Goal: Book appointment/travel/reservation

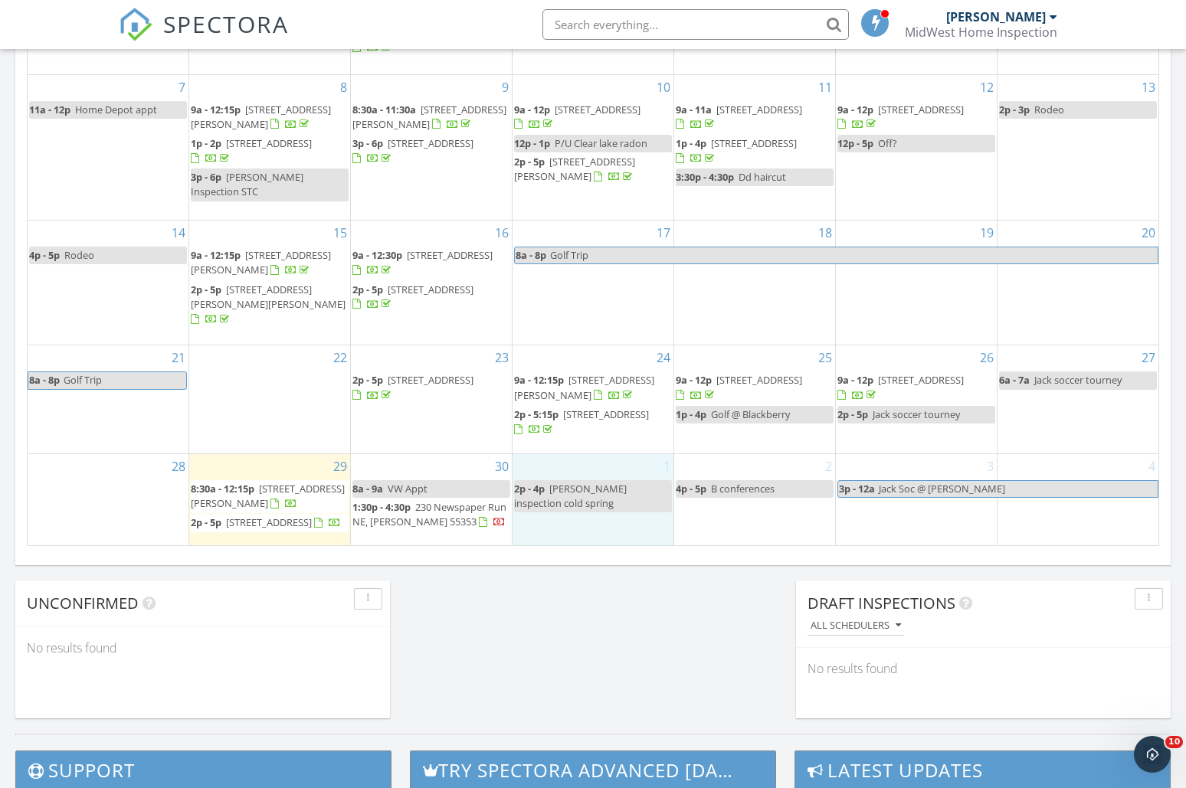
click at [591, 454] on div "1 2p - 4p [PERSON_NAME] inspection cold spring" at bounding box center [592, 499] width 161 height 91
click at [598, 402] on link "Event" at bounding box center [591, 406] width 79 height 25
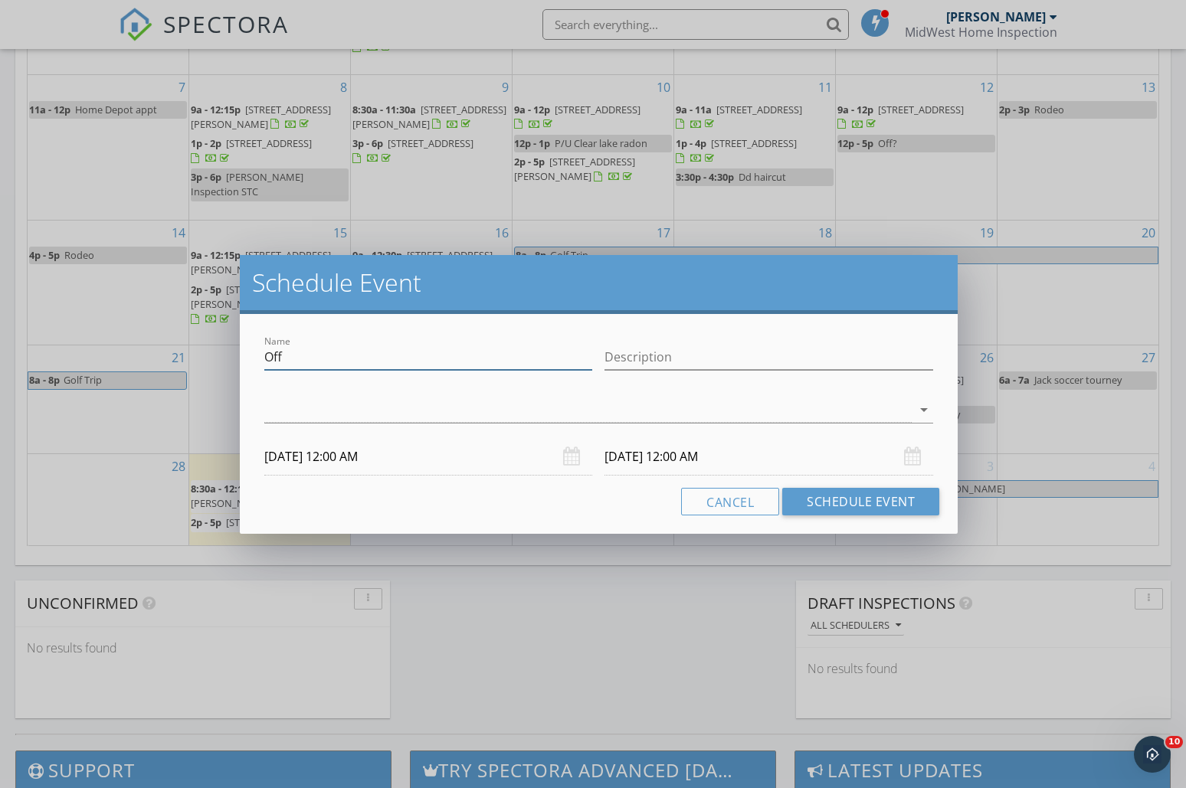
click at [368, 355] on input "Off" at bounding box center [428, 357] width 329 height 25
type input "Ann Reisner inspection"
click at [312, 414] on div at bounding box center [588, 410] width 648 height 25
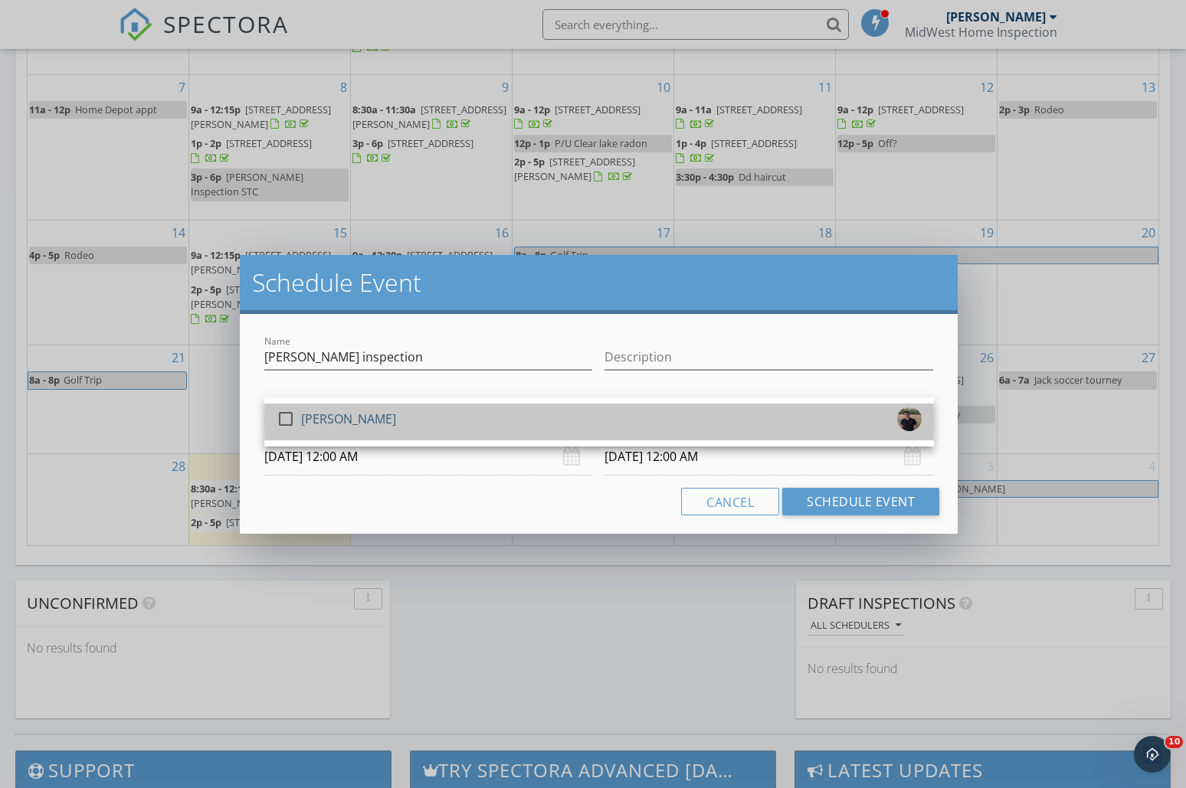
click at [312, 414] on div "[PERSON_NAME]" at bounding box center [348, 419] width 95 height 25
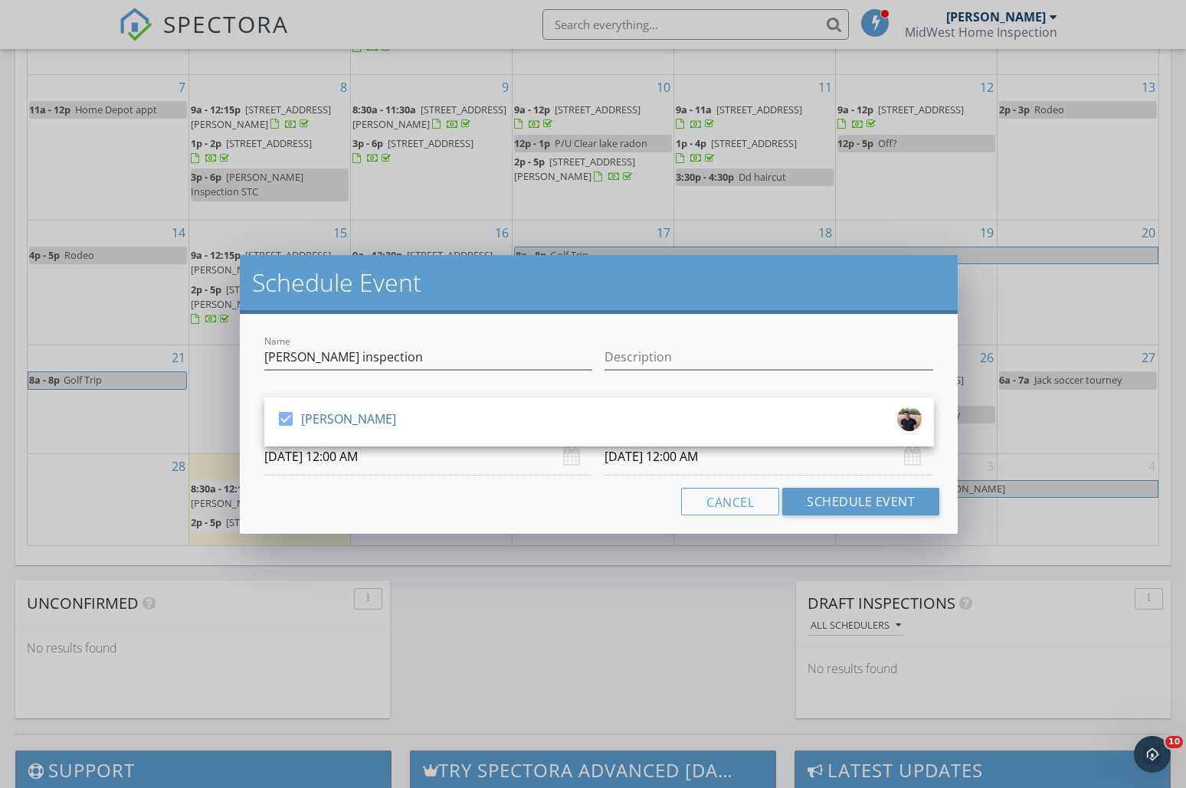
click at [304, 457] on input "10/01/2025 12:00 AM" at bounding box center [428, 457] width 329 height 38
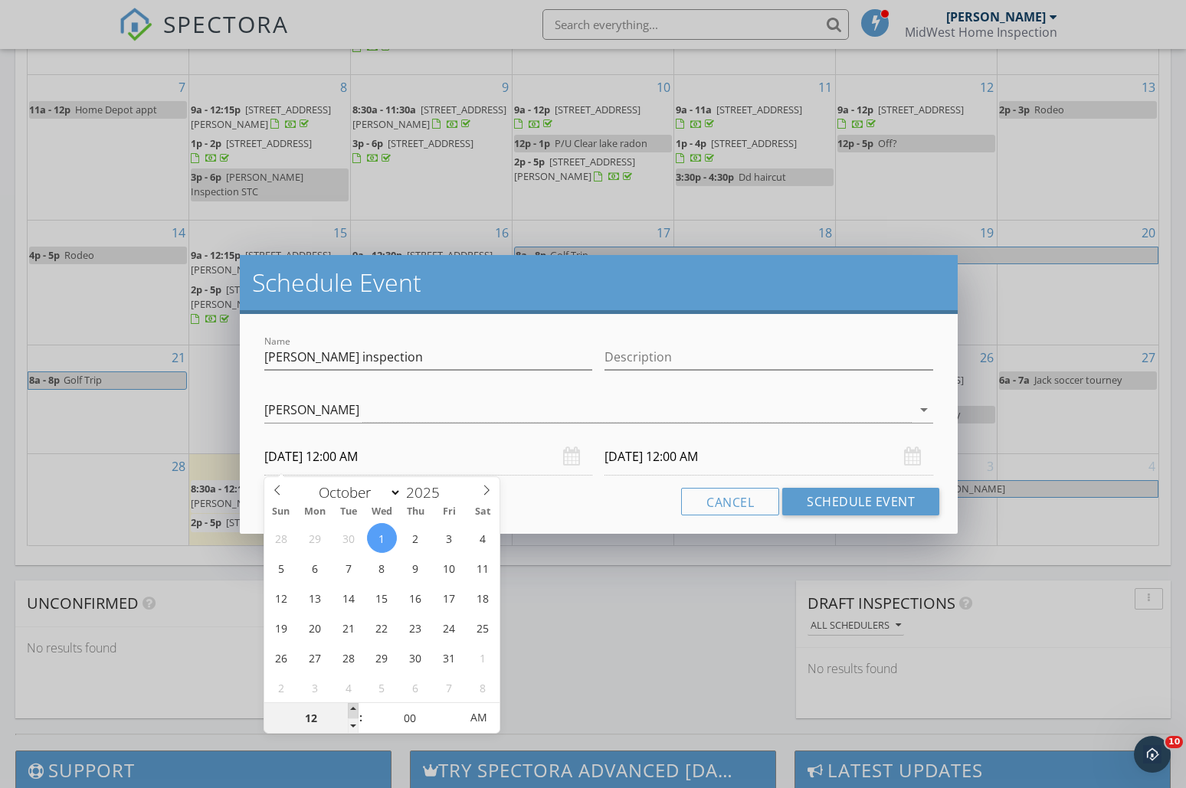
type input "01"
type input "10/01/2025 1:00 AM"
click at [355, 709] on span at bounding box center [353, 710] width 11 height 15
type input "10/02/2025 1:00 AM"
type input "12"
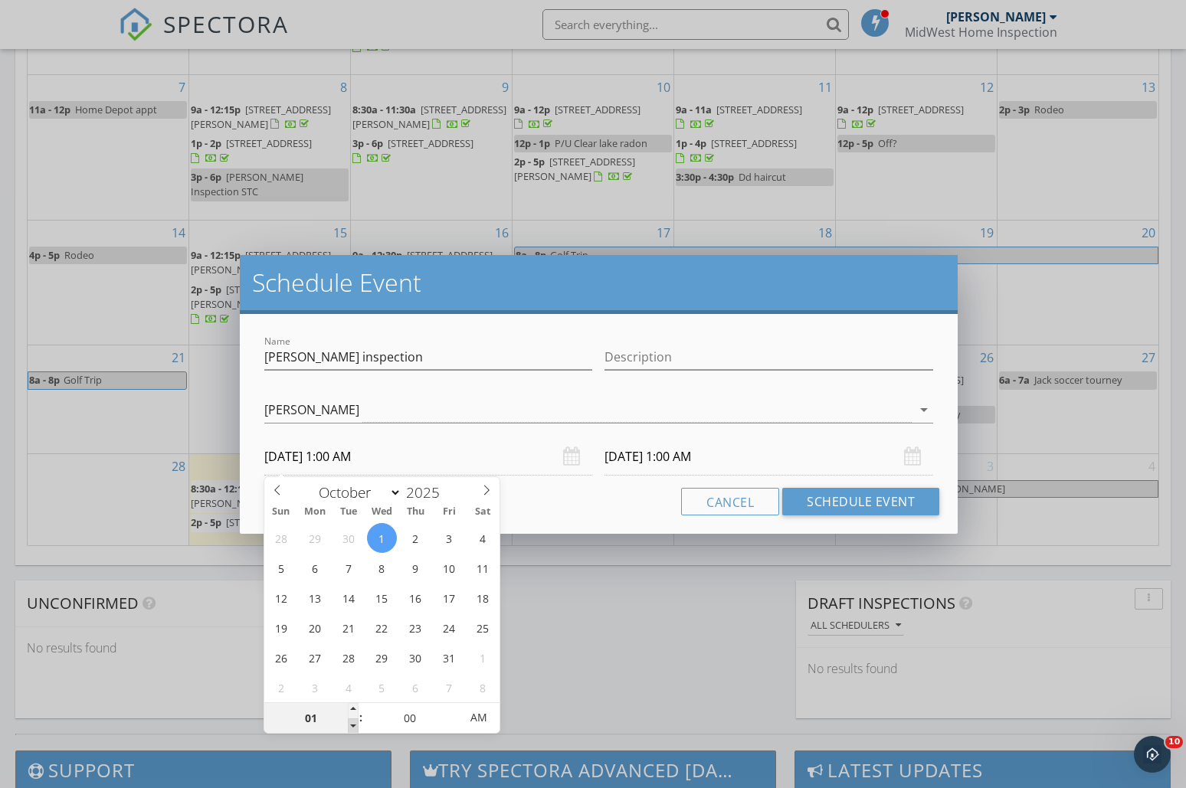
type input "10/01/2025 12:00 AM"
click at [351, 725] on span at bounding box center [353, 726] width 11 height 15
type input "11"
type input "10/01/2025 11:00 PM"
click at [351, 725] on span at bounding box center [353, 726] width 11 height 15
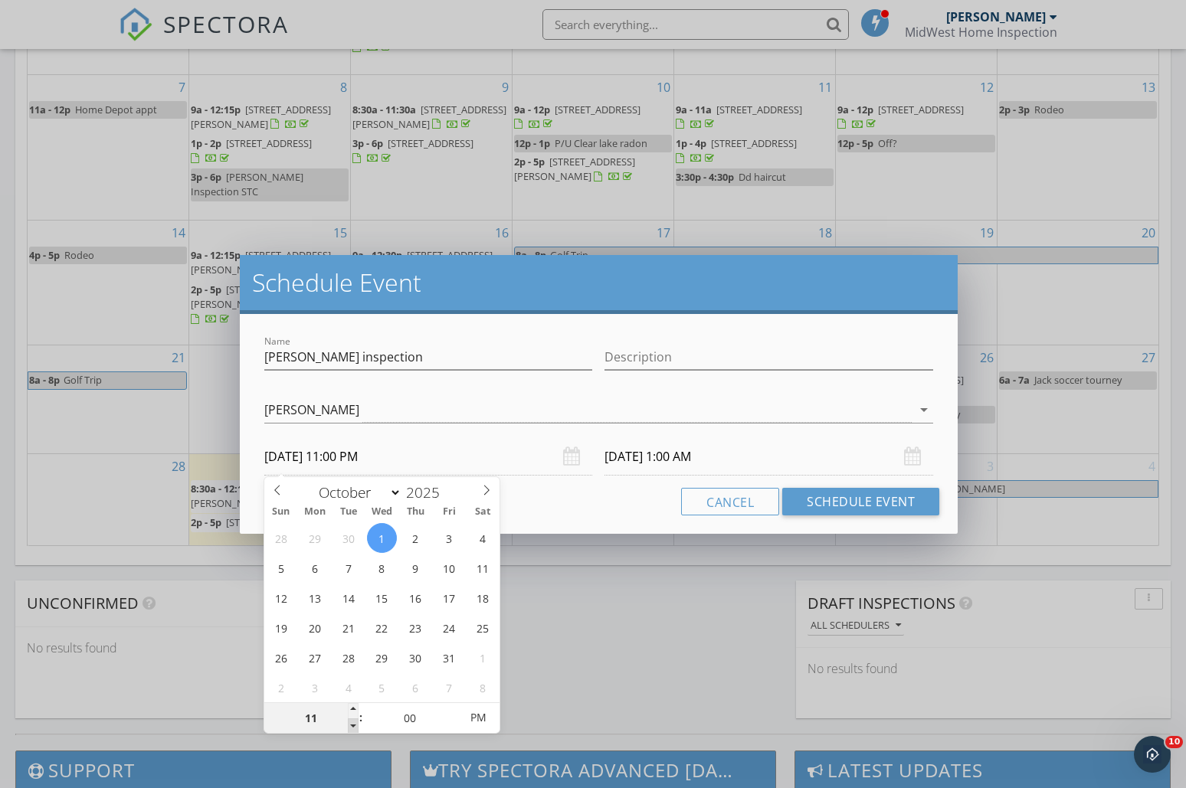
type input "10"
type input "10/01/2025 10:00 PM"
click at [351, 725] on span at bounding box center [353, 726] width 11 height 15
type input "10/02/2025 10:00 PM"
type input "09"
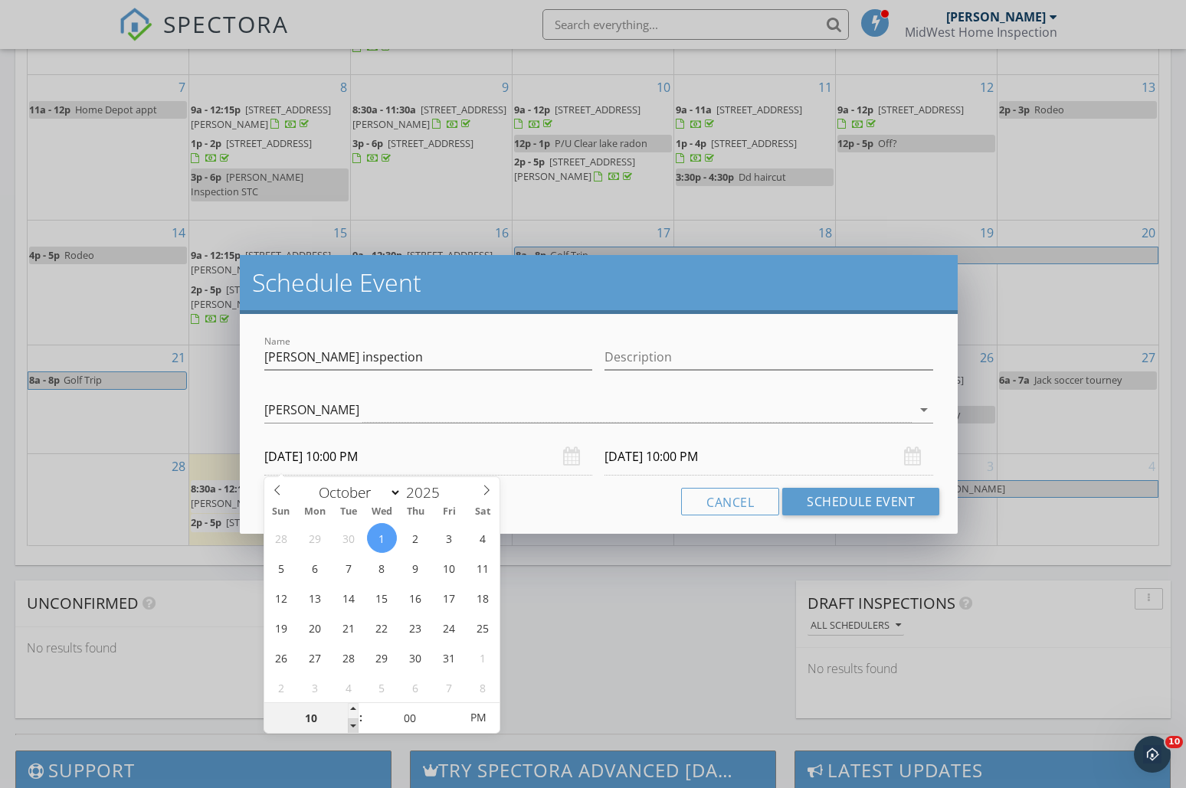
type input "10/01/2025 9:00 PM"
click at [351, 725] on span at bounding box center [353, 726] width 11 height 15
type input "10/02/2025 9:00 PM"
type input "10/01/2025 9:00 AM"
click at [476, 724] on span "AM" at bounding box center [478, 717] width 42 height 31
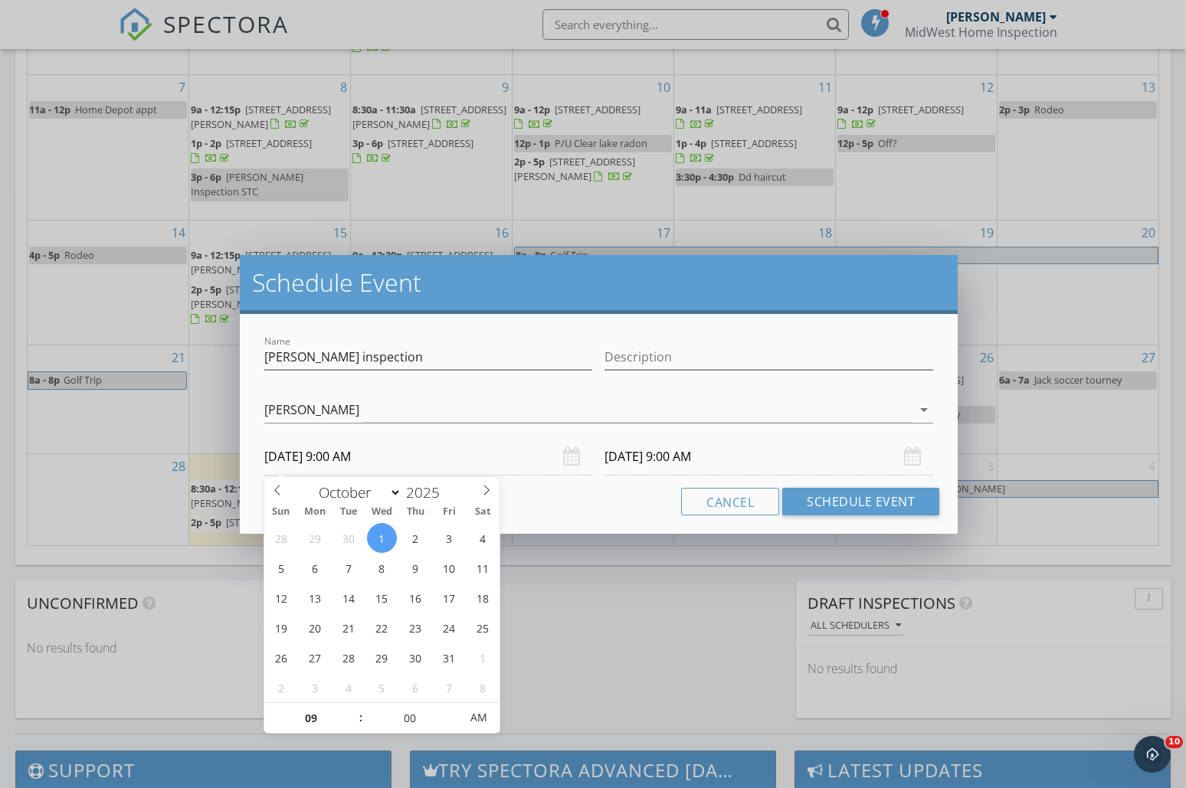
click at [597, 501] on div "Cancel Schedule Event" at bounding box center [599, 502] width 682 height 28
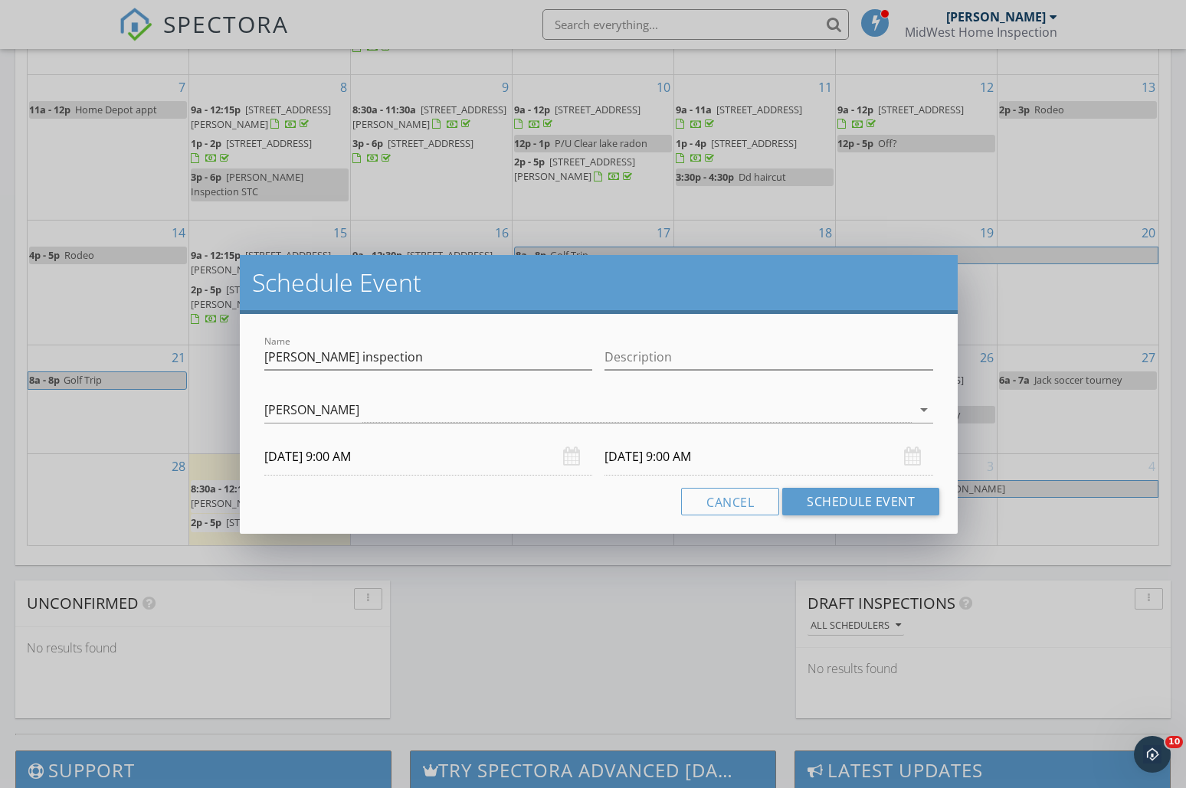
click at [639, 452] on input "10/02/2025 9:00 AM" at bounding box center [768, 457] width 329 height 38
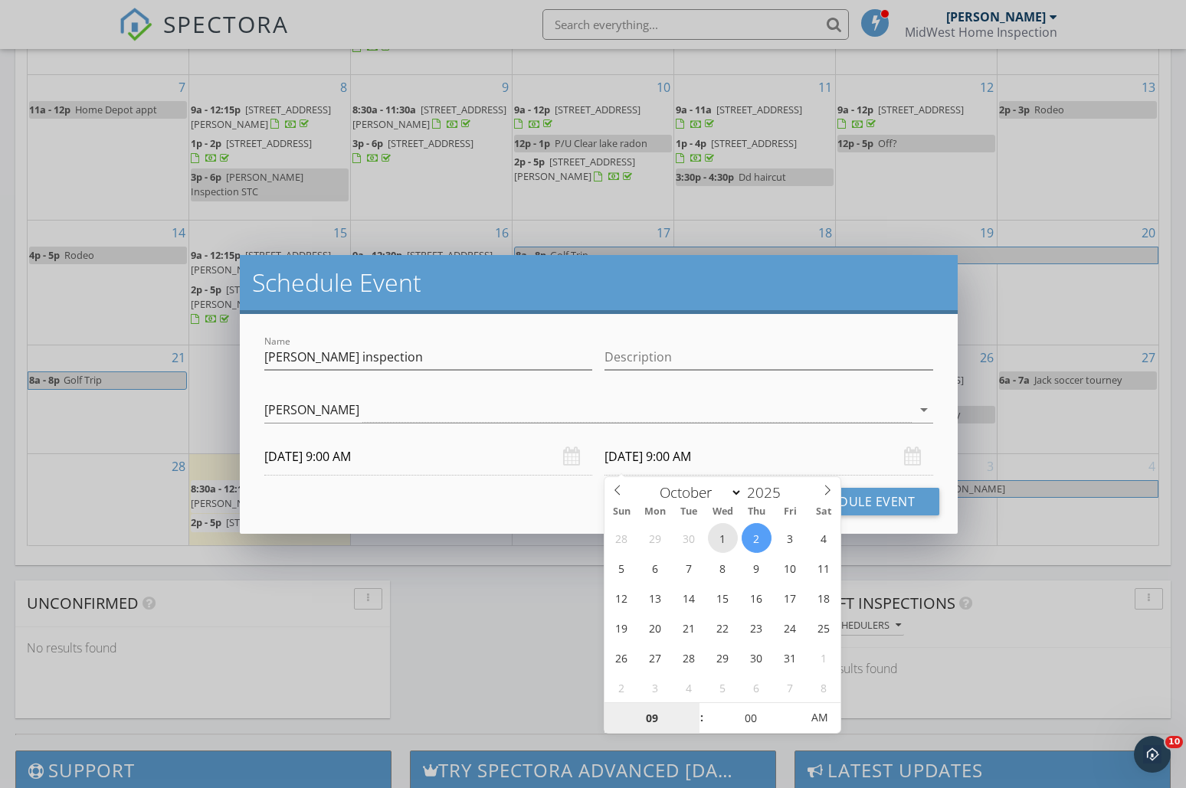
type input "10/01/2025 9:00 AM"
type input "10"
type input "10/01/2025 10:00 AM"
click at [692, 710] on span at bounding box center [694, 710] width 11 height 15
type input "11"
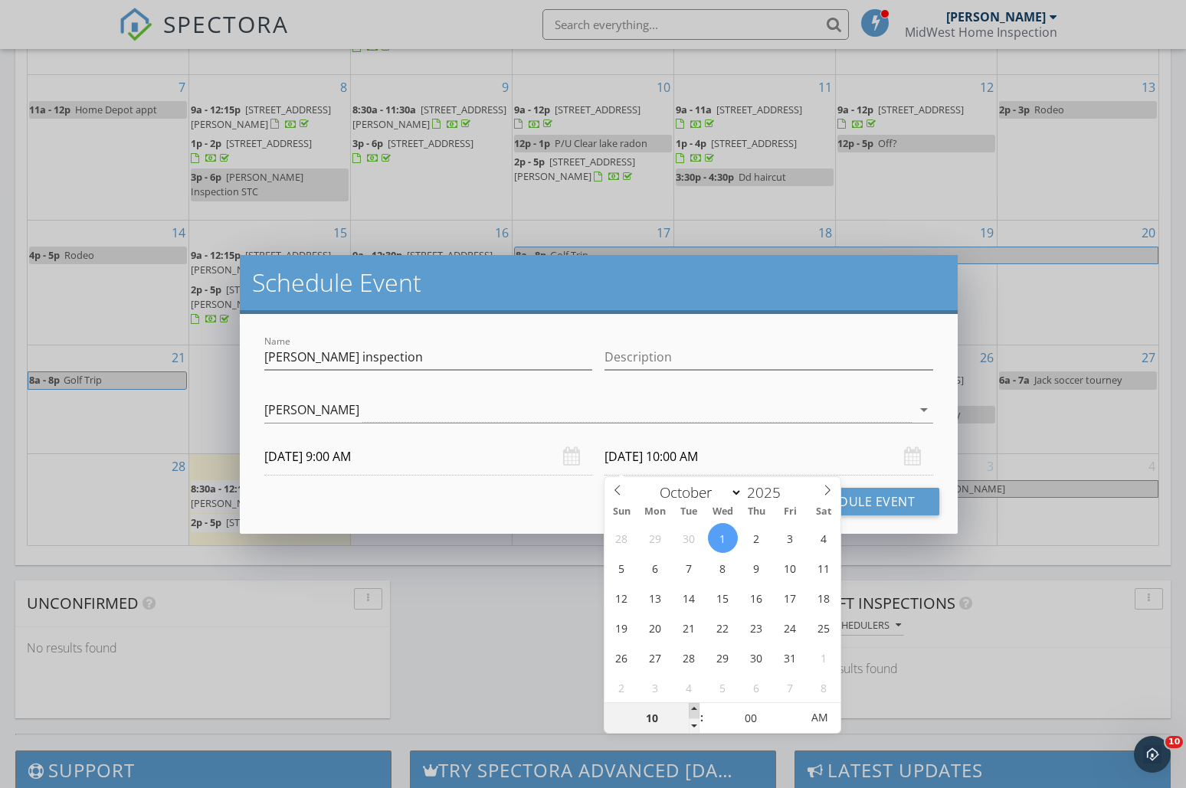
type input "10/01/2025 11:00 AM"
click at [692, 710] on span at bounding box center [694, 710] width 11 height 15
type input "12"
type input "10/01/2025 12:00 PM"
click at [697, 711] on span at bounding box center [694, 710] width 11 height 15
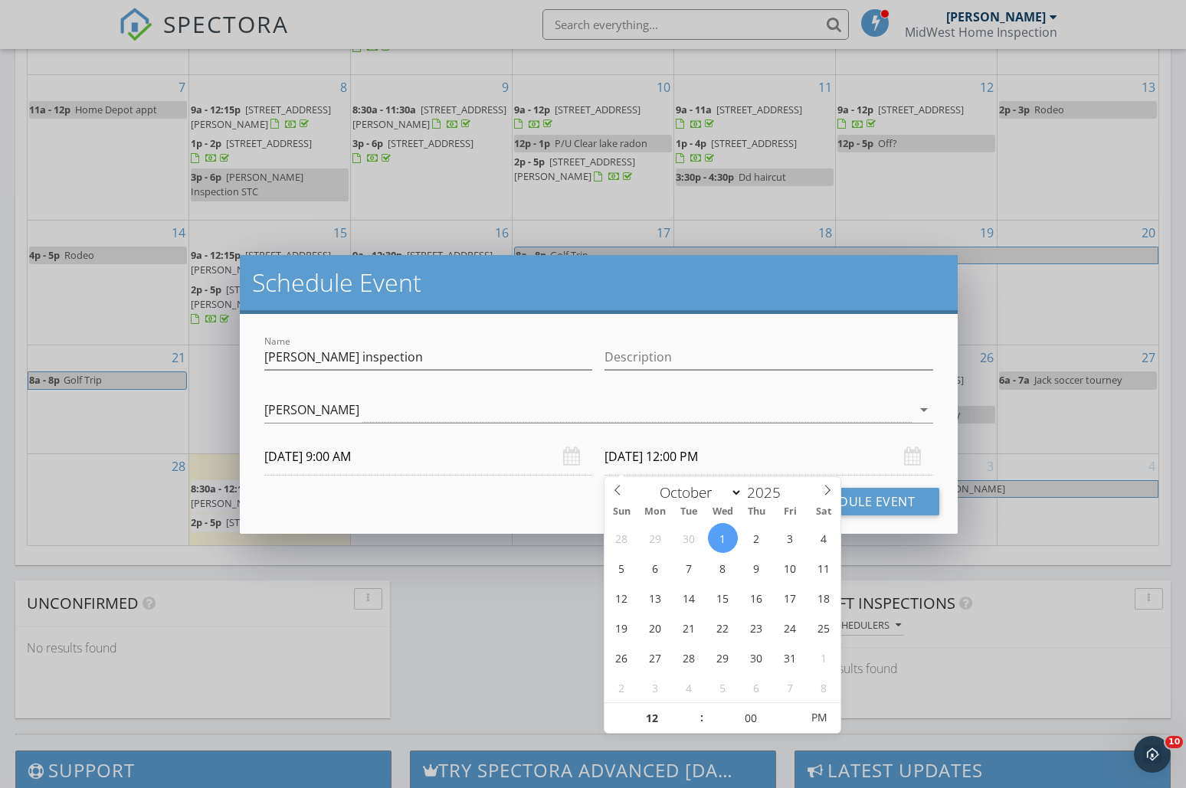
drag, startPoint x: 561, startPoint y: 512, endPoint x: 639, endPoint y: 505, distance: 78.5
click at [561, 512] on div "Cancel Schedule Event" at bounding box center [599, 502] width 682 height 28
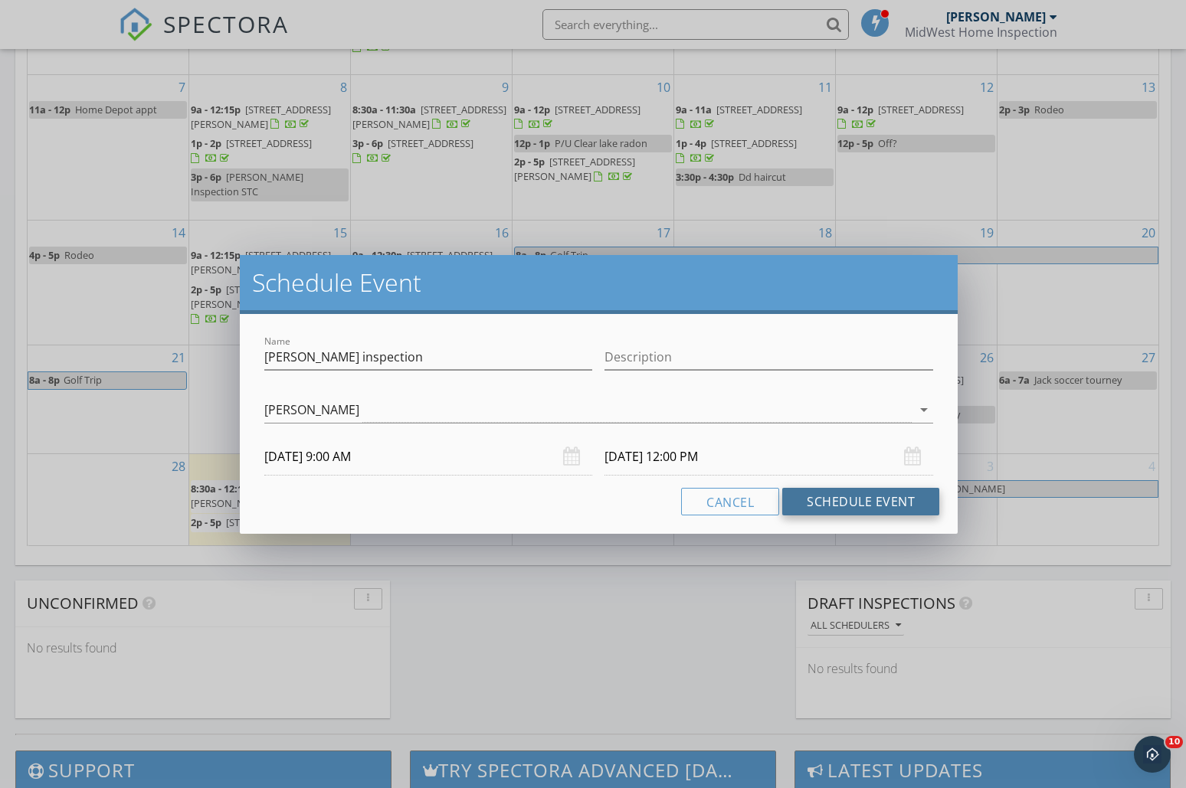
click at [847, 502] on button "Schedule Event" at bounding box center [860, 502] width 157 height 28
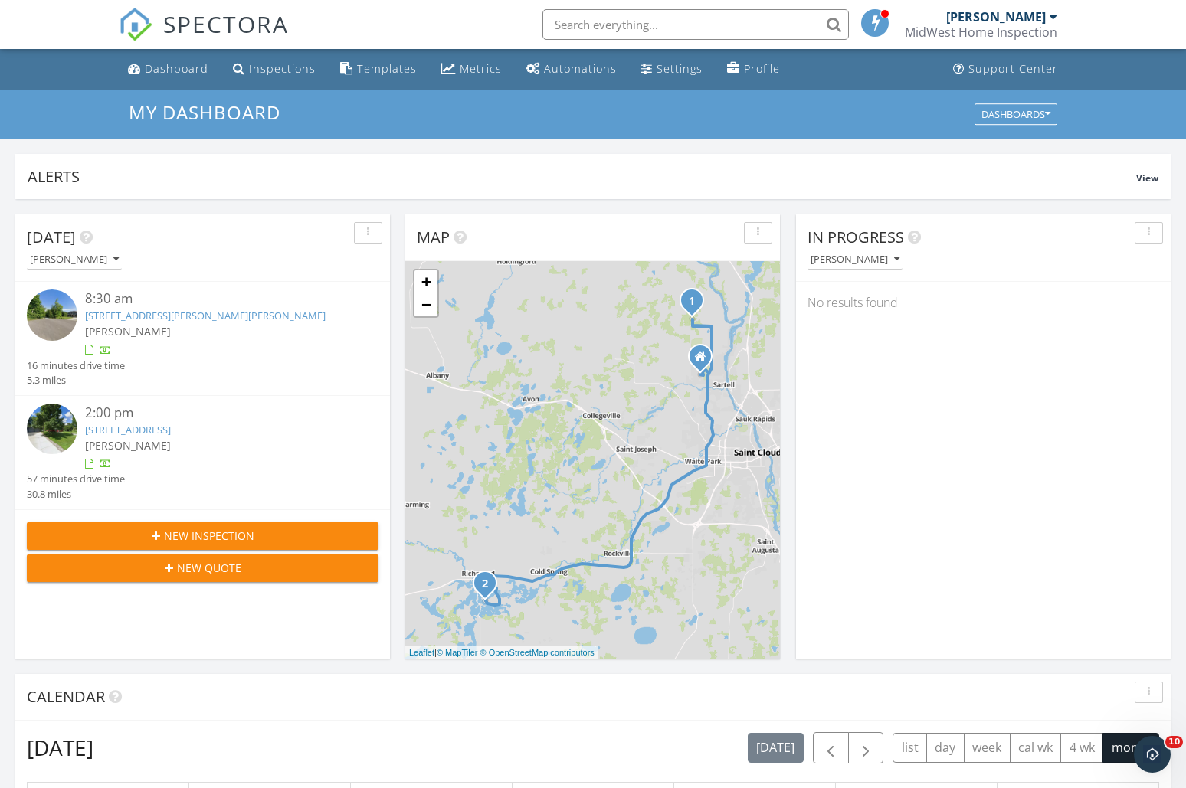
click at [447, 75] on link "Metrics" at bounding box center [471, 69] width 73 height 28
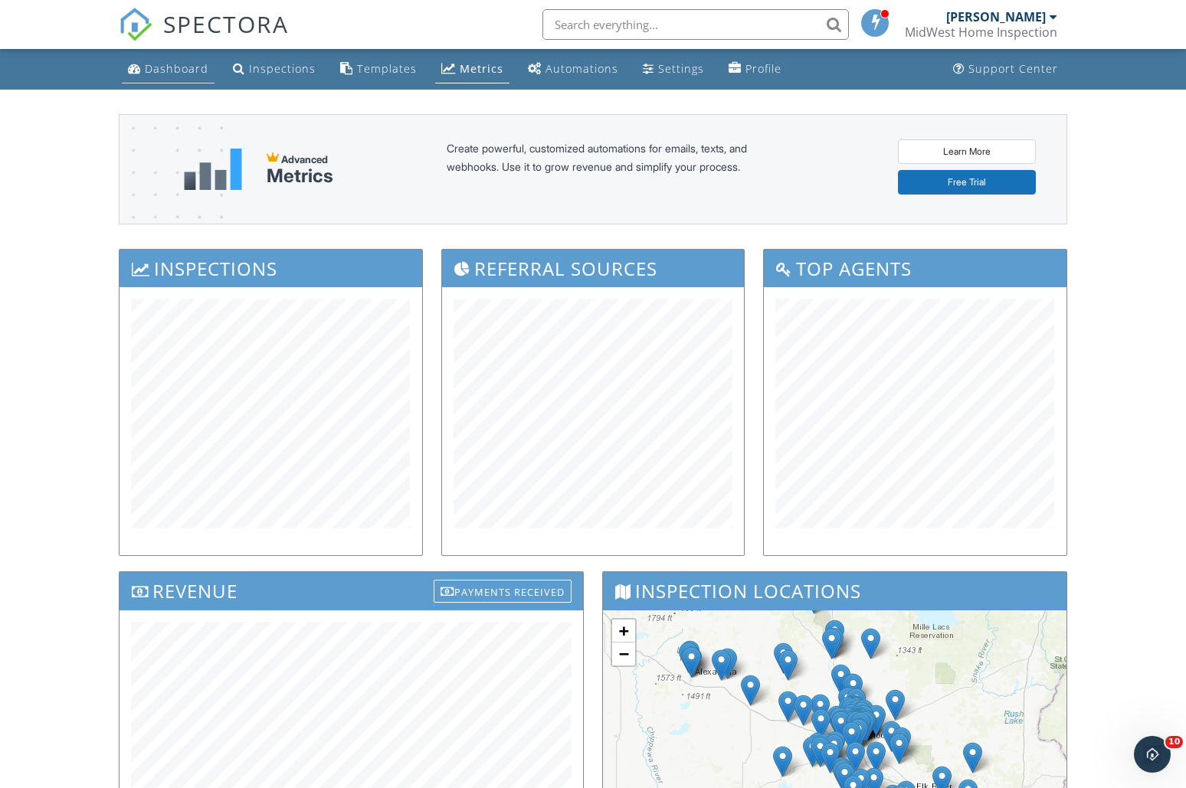
click at [165, 77] on link "Dashboard" at bounding box center [168, 69] width 93 height 28
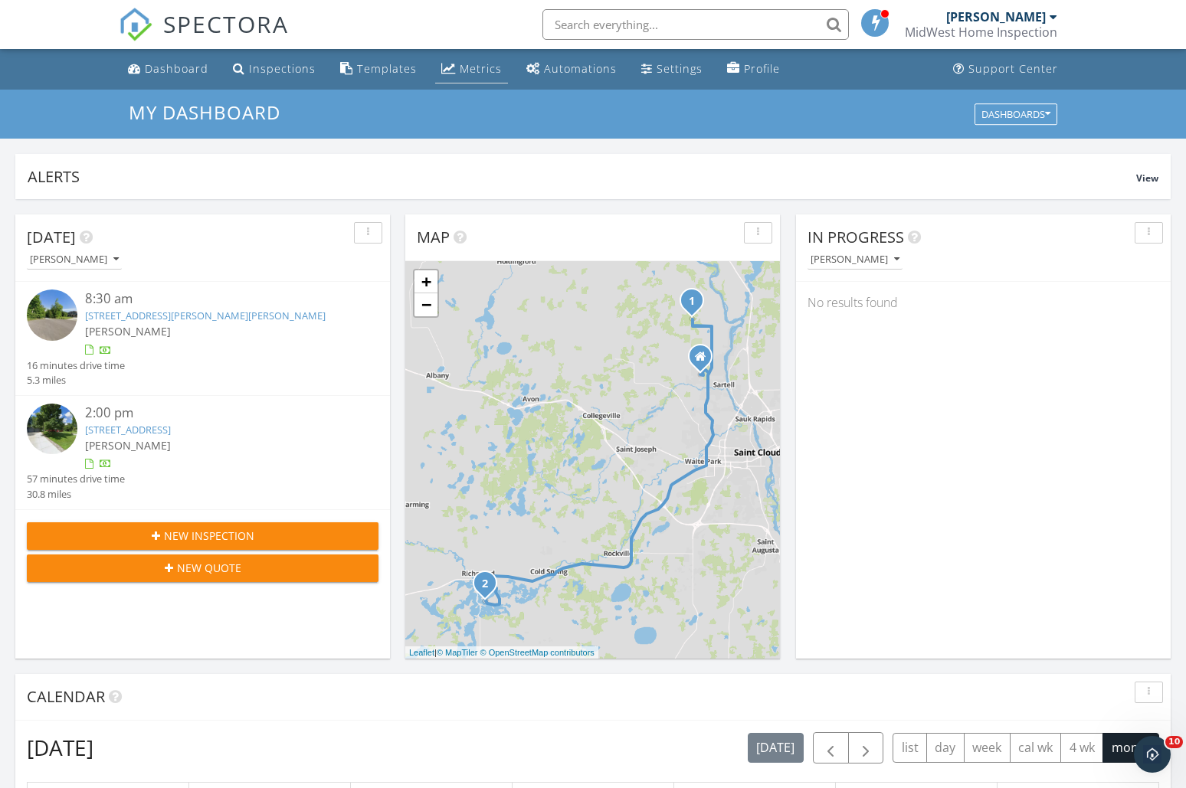
click at [460, 69] on div "Metrics" at bounding box center [481, 68] width 42 height 15
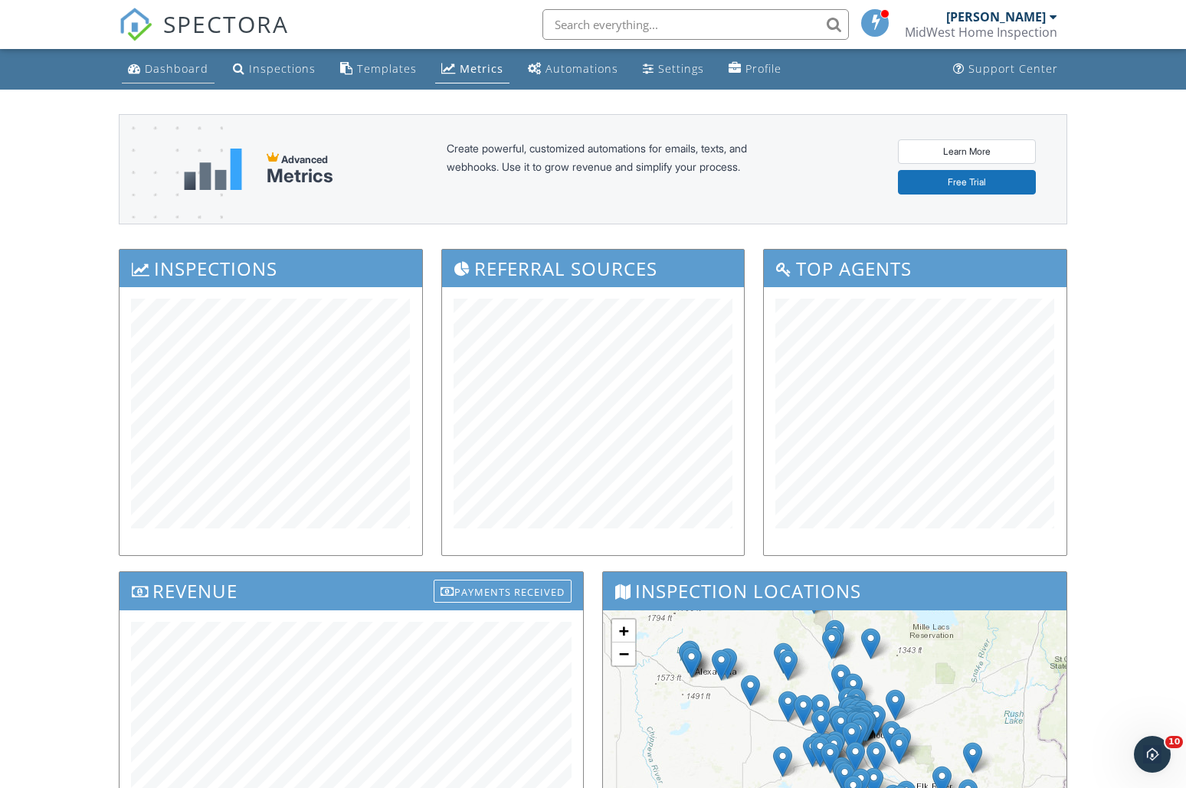
click at [174, 64] on div "Dashboard" at bounding box center [177, 68] width 64 height 15
